Goal: Task Accomplishment & Management: Use online tool/utility

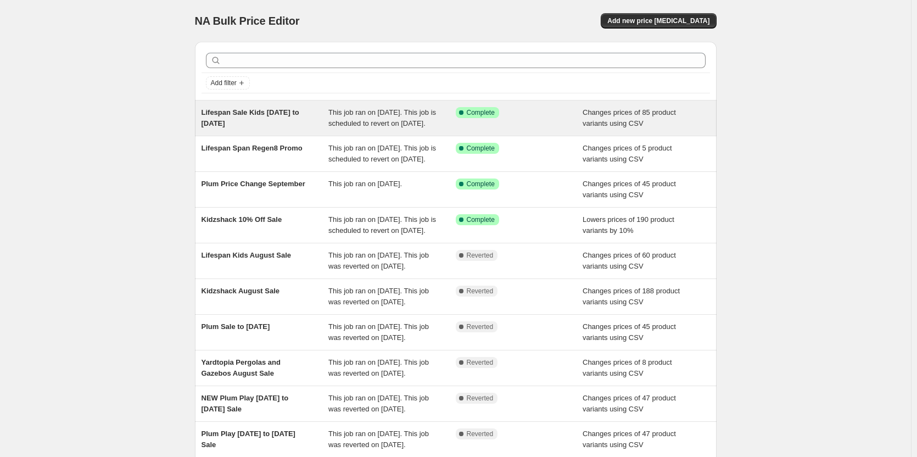
click at [390, 116] on span "This job ran on [DATE]. This job is scheduled to revert on [DATE]." at bounding box center [382, 117] width 108 height 19
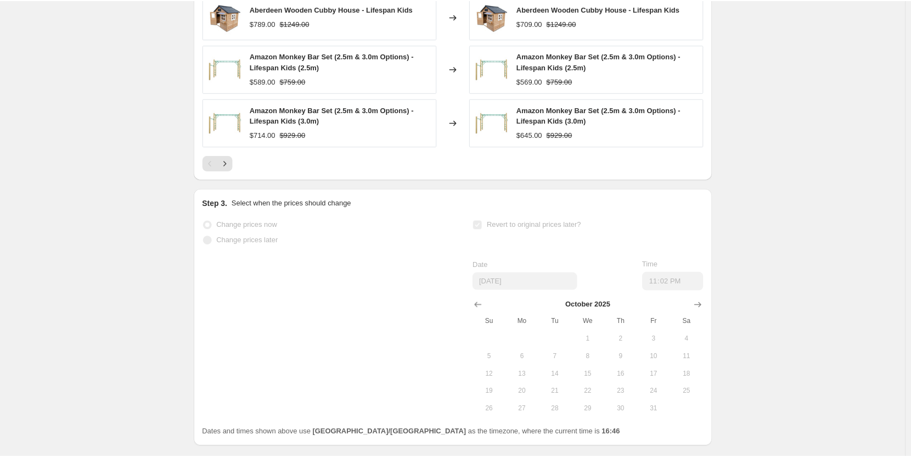
scroll to position [730, 0]
